Goal: Information Seeking & Learning: Learn about a topic

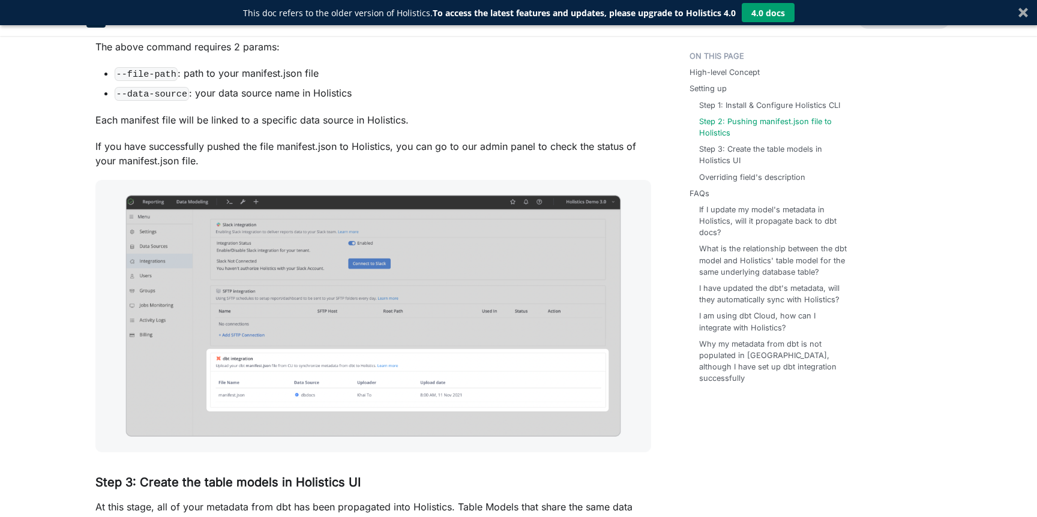
scroll to position [1215, 0]
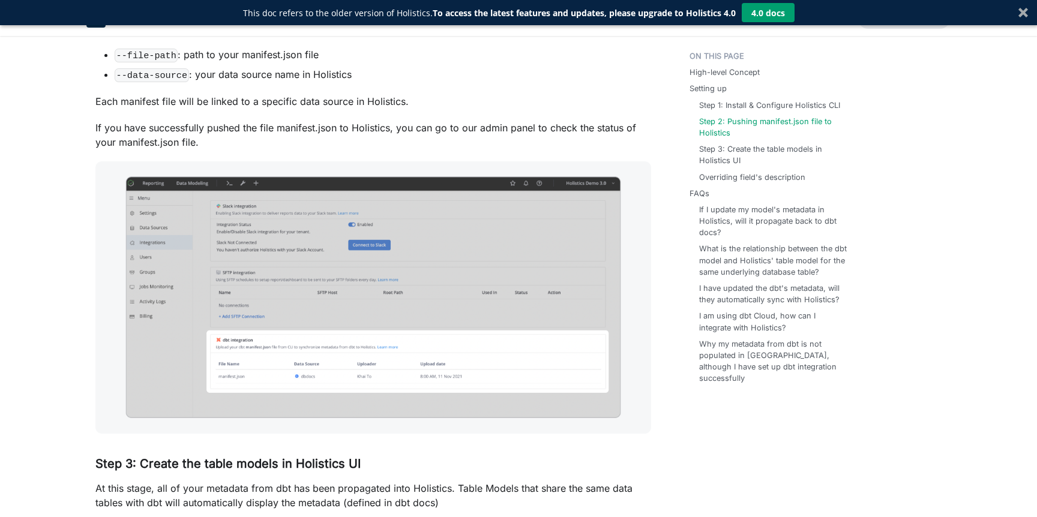
click at [403, 307] on img at bounding box center [373, 297] width 556 height 272
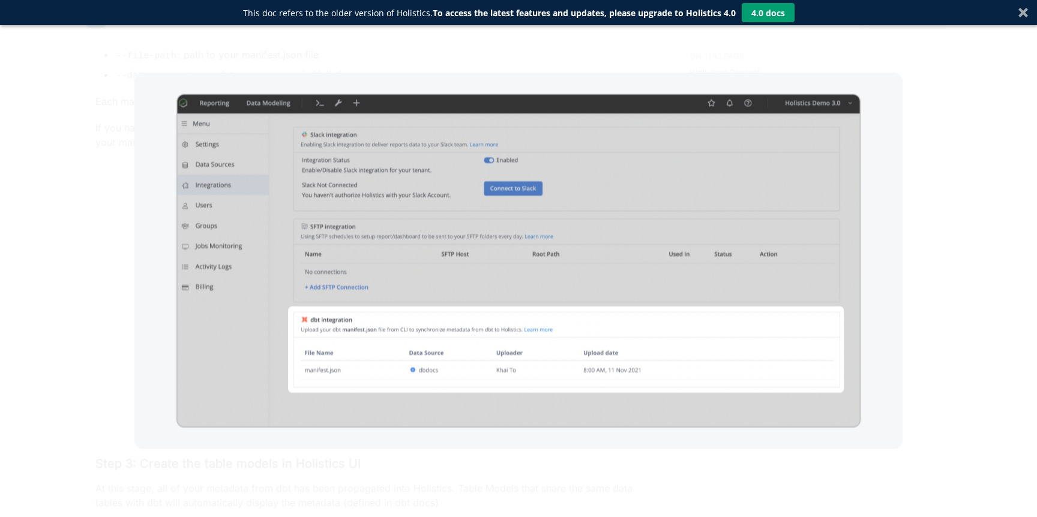
click at [928, 202] on div at bounding box center [518, 258] width 1037 height 517
click at [1023, 7] on div at bounding box center [518, 12] width 1037 height 25
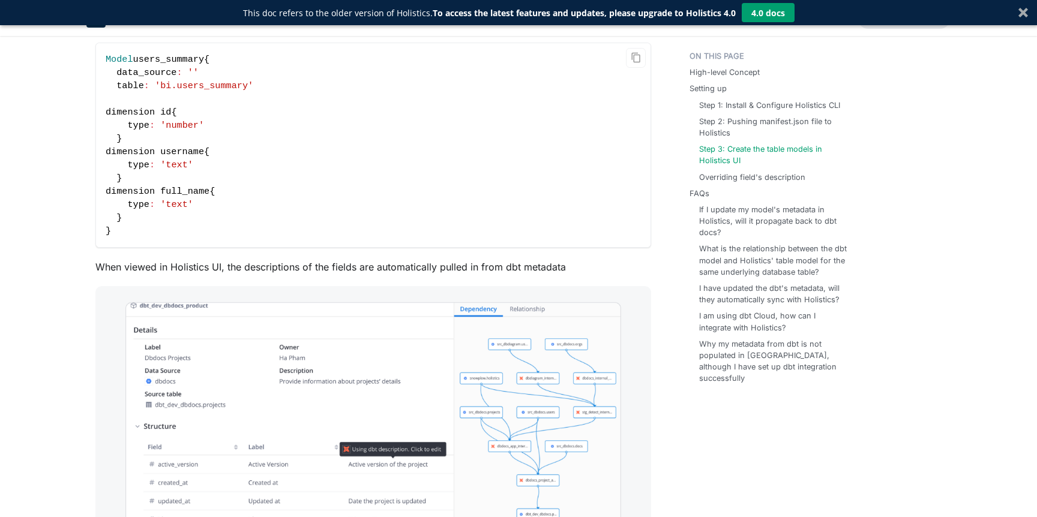
scroll to position [1964, 0]
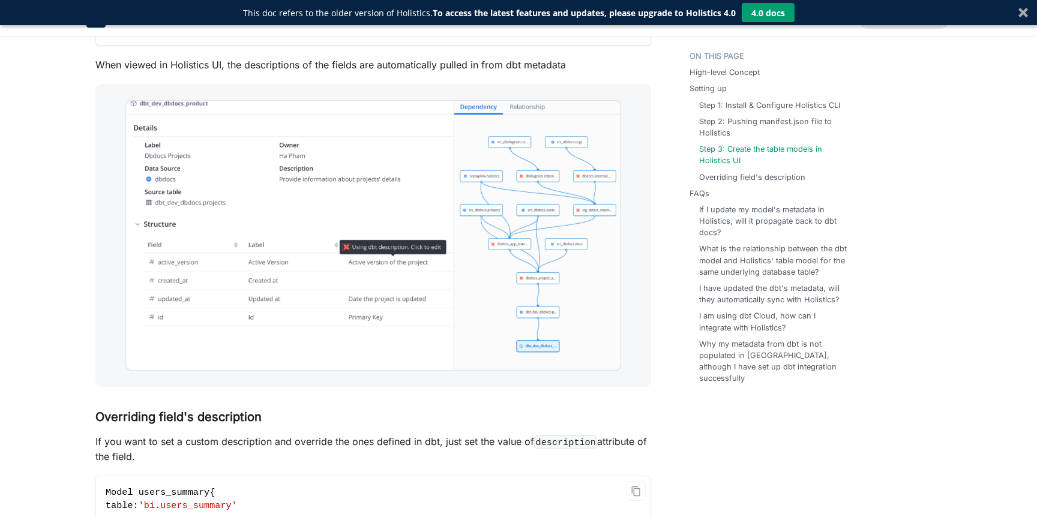
click at [566, 283] on img at bounding box center [373, 235] width 556 height 303
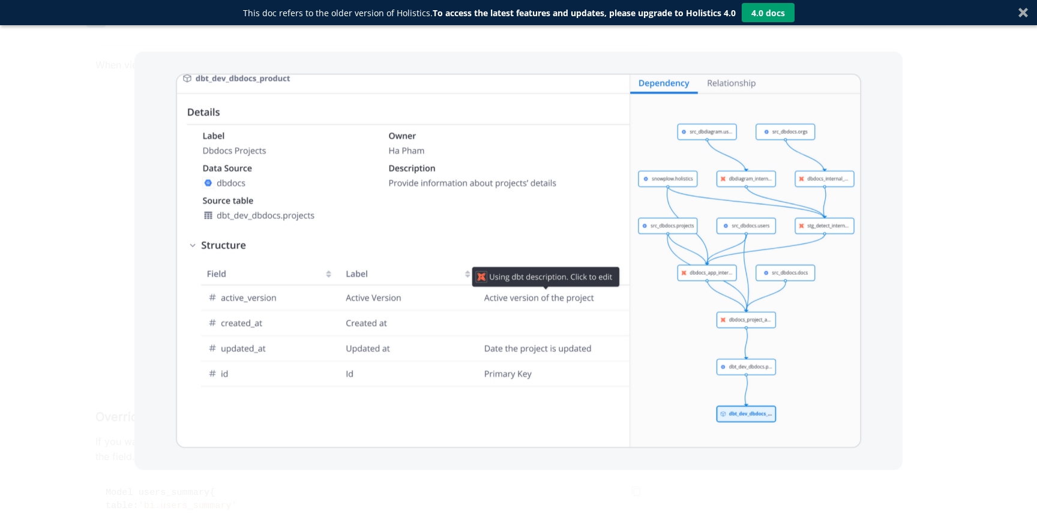
click at [1022, 11] on div at bounding box center [1023, 13] width 10 height 10
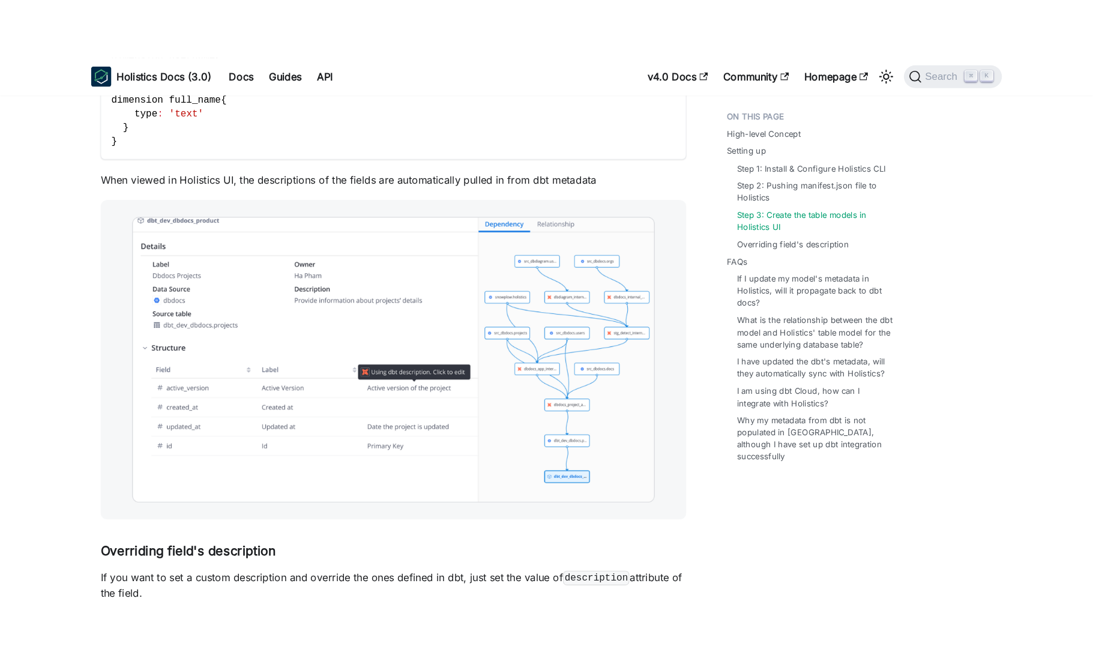
scroll to position [1867, 0]
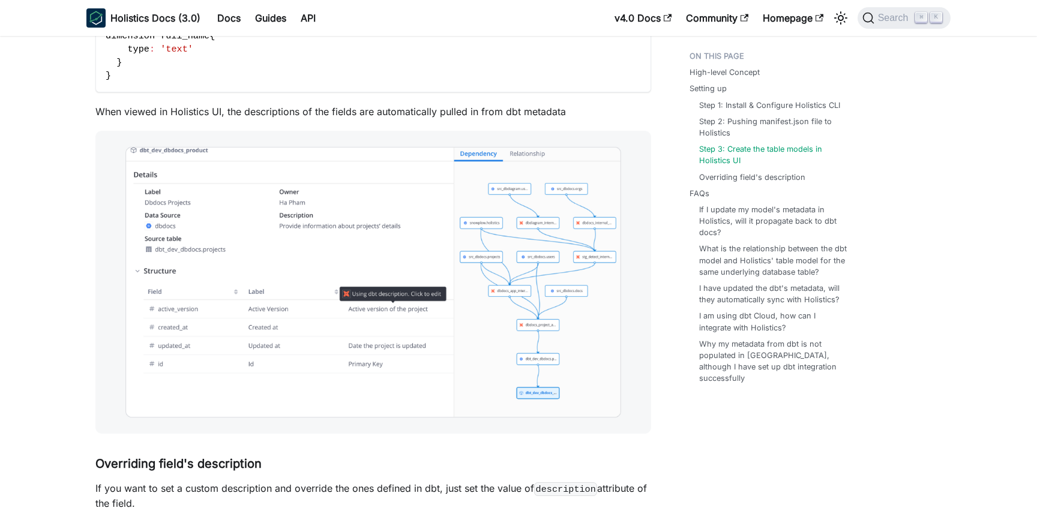
click at [526, 350] on img at bounding box center [373, 282] width 556 height 303
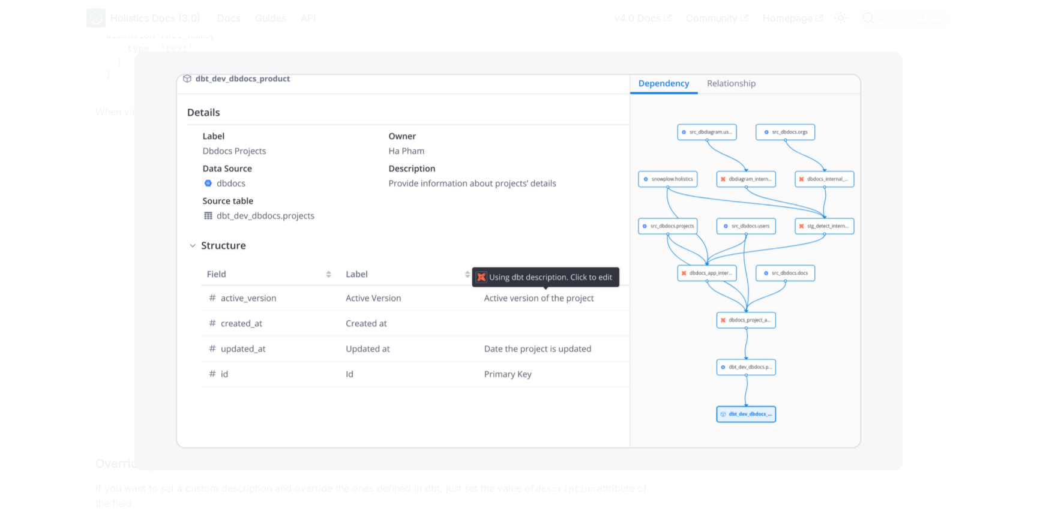
click at [765, 300] on img at bounding box center [518, 261] width 768 height 419
click at [943, 236] on div at bounding box center [518, 258] width 1037 height 517
click at [933, 40] on div at bounding box center [518, 258] width 1037 height 517
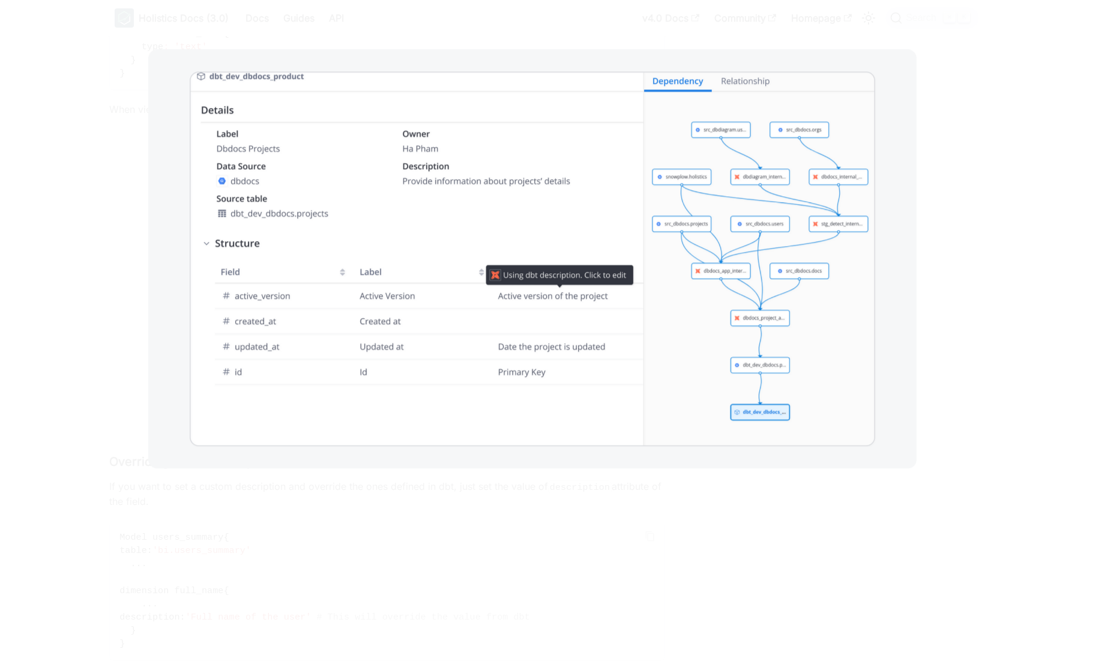
scroll to position [1869, 0]
click at [951, 233] on div at bounding box center [546, 330] width 1093 height 661
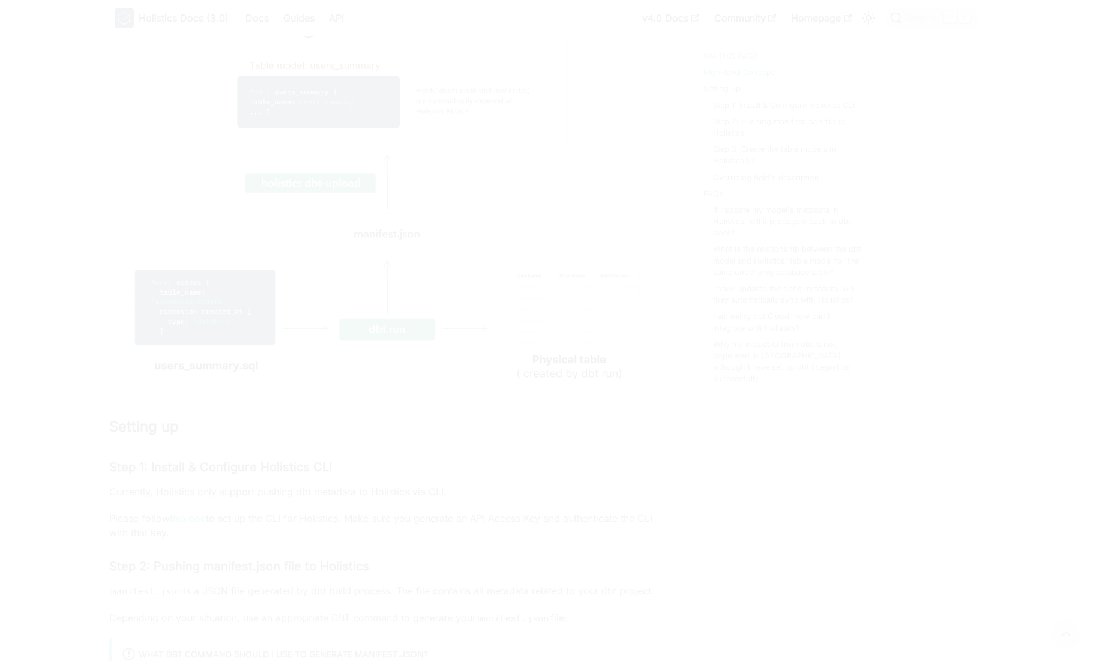
scroll to position [310, 0]
click at [816, 153] on div at bounding box center [546, 330] width 1093 height 661
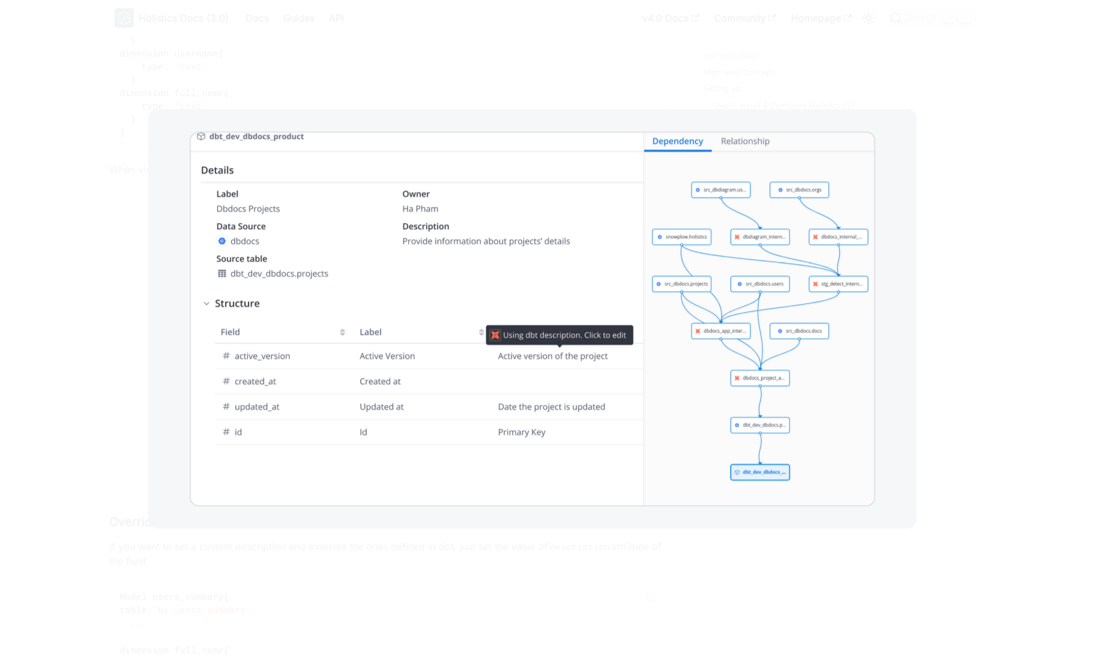
scroll to position [1810, 0]
